Goal: Register for event/course

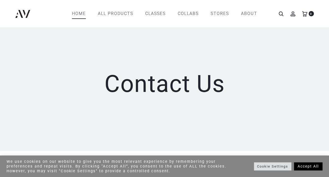
click at [79, 14] on link "Home" at bounding box center [79, 13] width 14 height 9
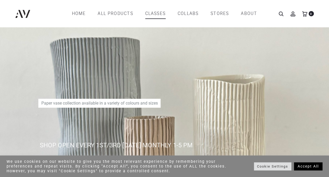
click at [161, 10] on link "CLASSES" at bounding box center [155, 13] width 20 height 9
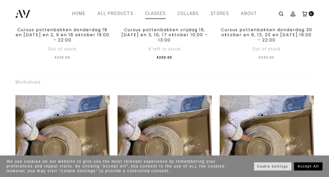
scroll to position [183, 0]
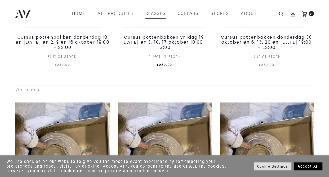
click at [183, 69] on span "€ 250.00" at bounding box center [165, 65] width 94 height 8
click at [165, 42] on h3 "Cursus pottenbakken vrijdag 19, [DATE] en 3, 10, 17 oktober 10:00 – 13:00" at bounding box center [165, 41] width 94 height 19
click at [165, 50] on link "Cursus pottenbakken vrijdag 19, [DATE] en 3, 10, 17 oktober 10:00 – 13:00" at bounding box center [165, 42] width 86 height 16
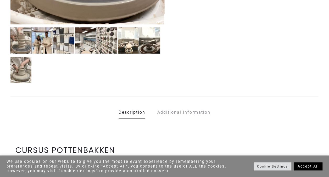
scroll to position [236, 0]
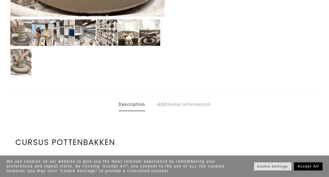
click at [38, 36] on img at bounding box center [42, 32] width 21 height 27
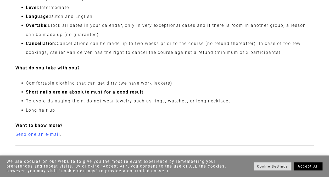
scroll to position [576, 0]
